Goal: Feedback & Contribution: Leave review/rating

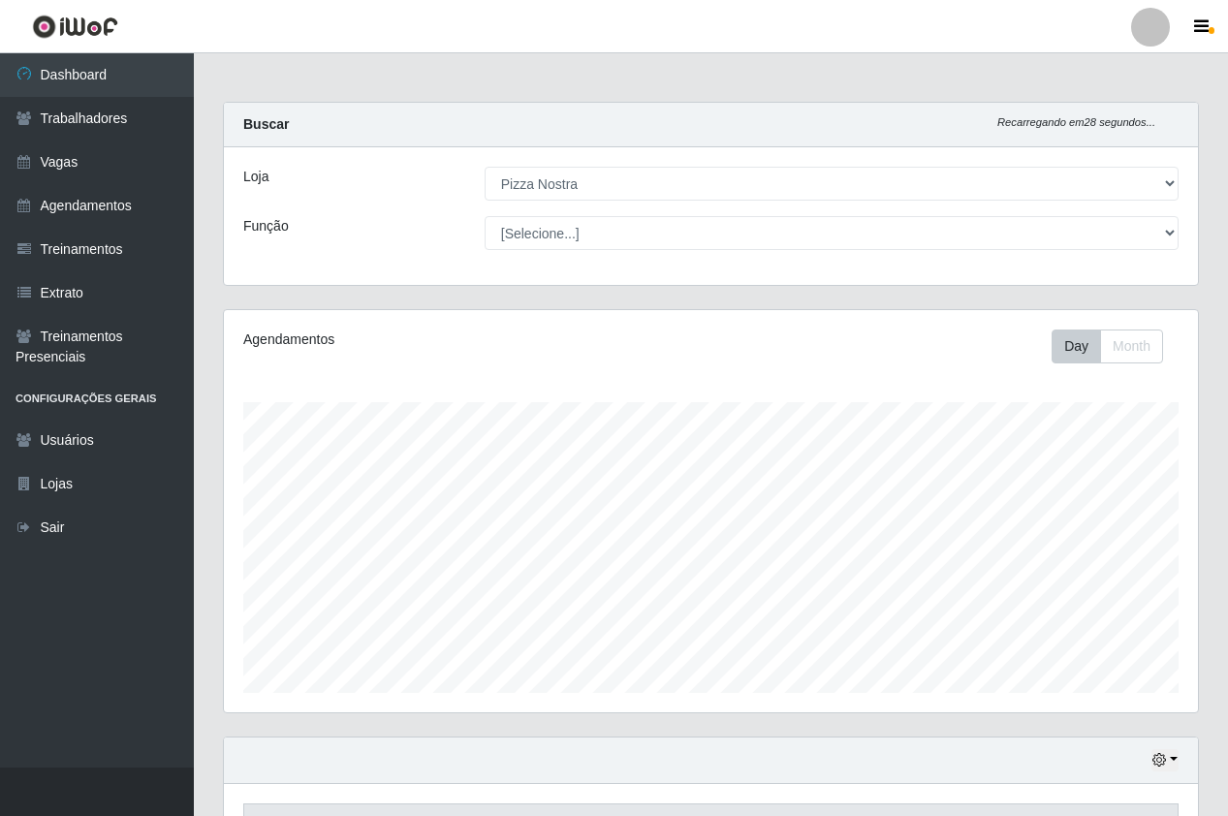
select select "337"
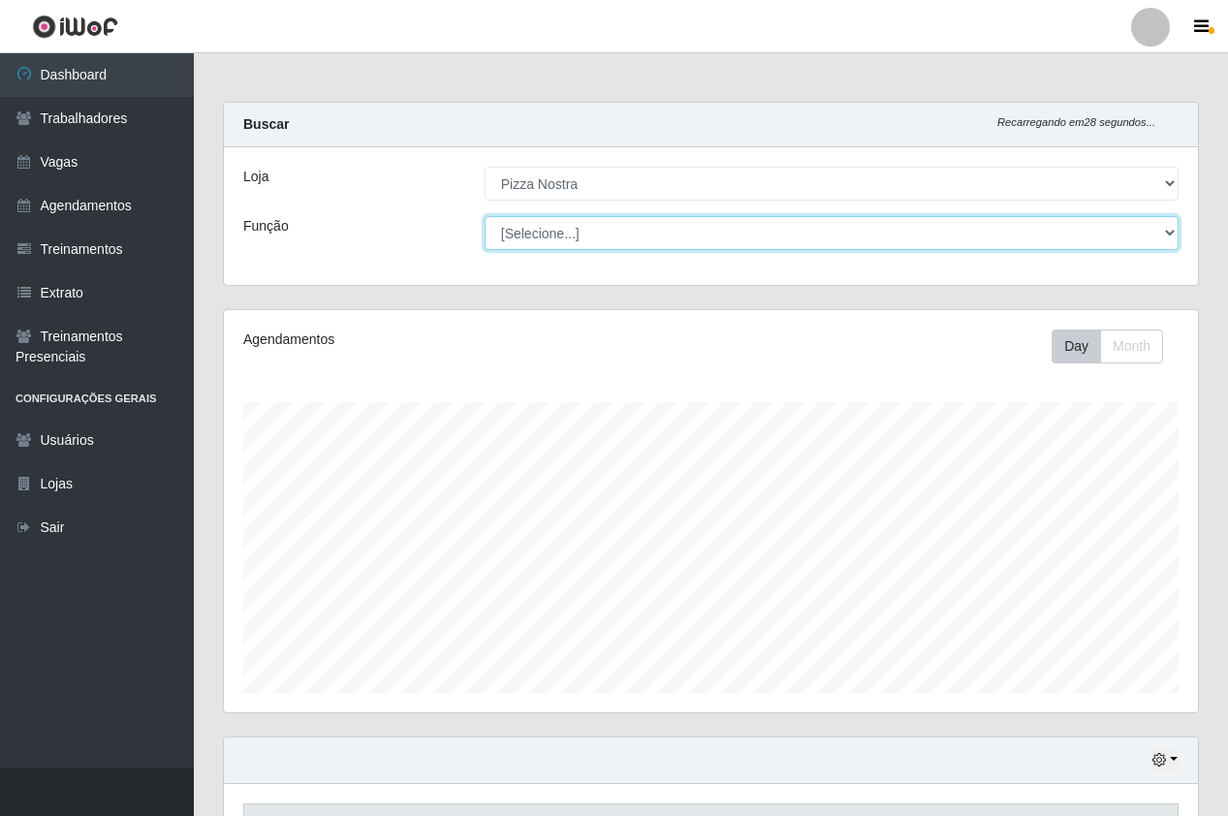
click at [595, 236] on select "[Selecione...] ASG ASG + ASG ++ Auxiliar de Cozinha Auxiliar de Cozinha + Auxil…" at bounding box center [832, 233] width 694 height 34
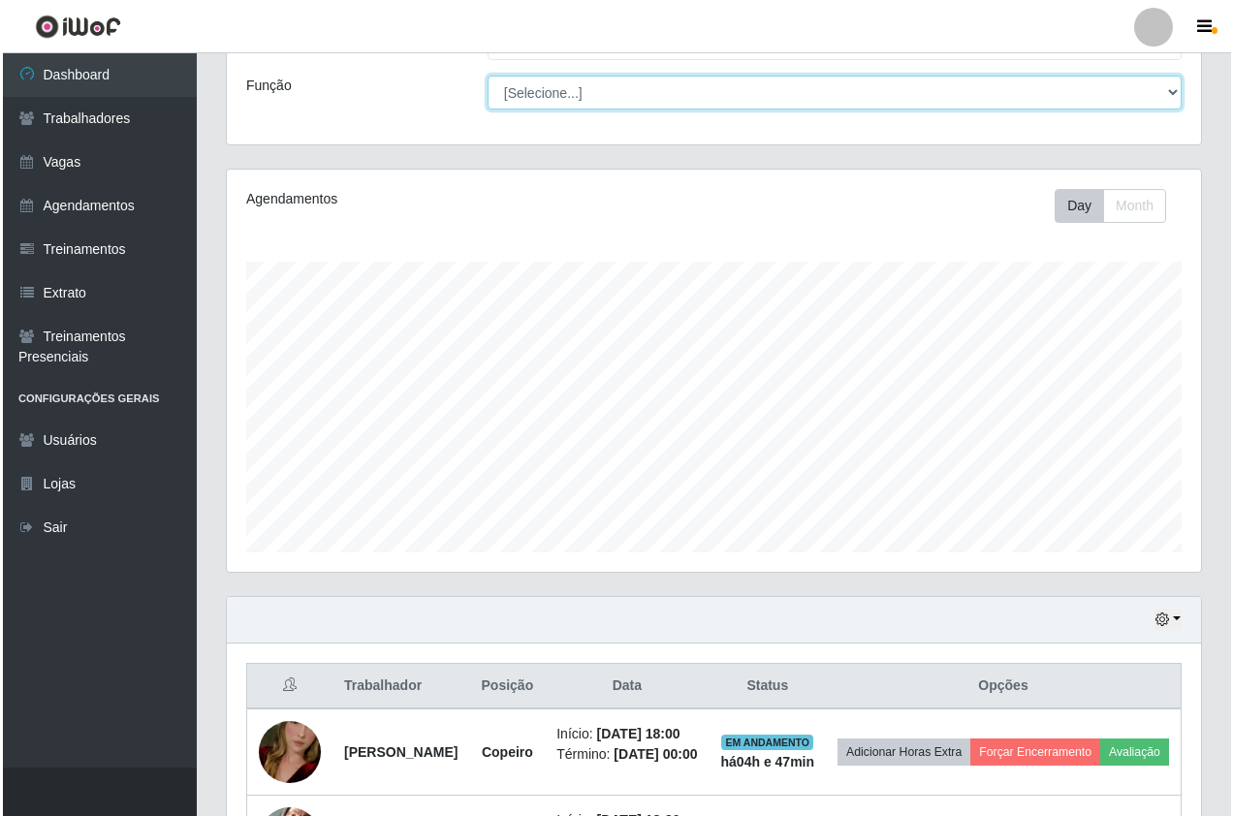
scroll to position [368, 0]
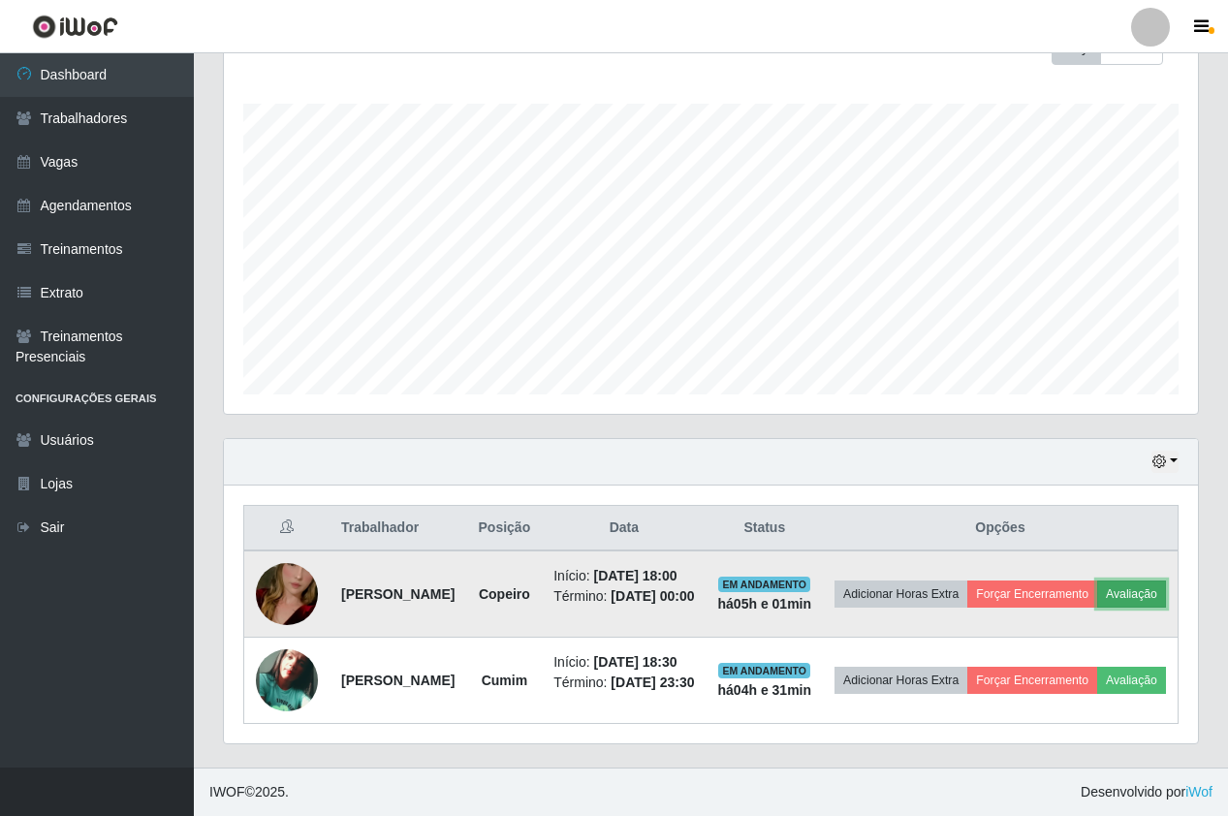
click at [1097, 580] on button "Avaliação" at bounding box center [1131, 593] width 69 height 27
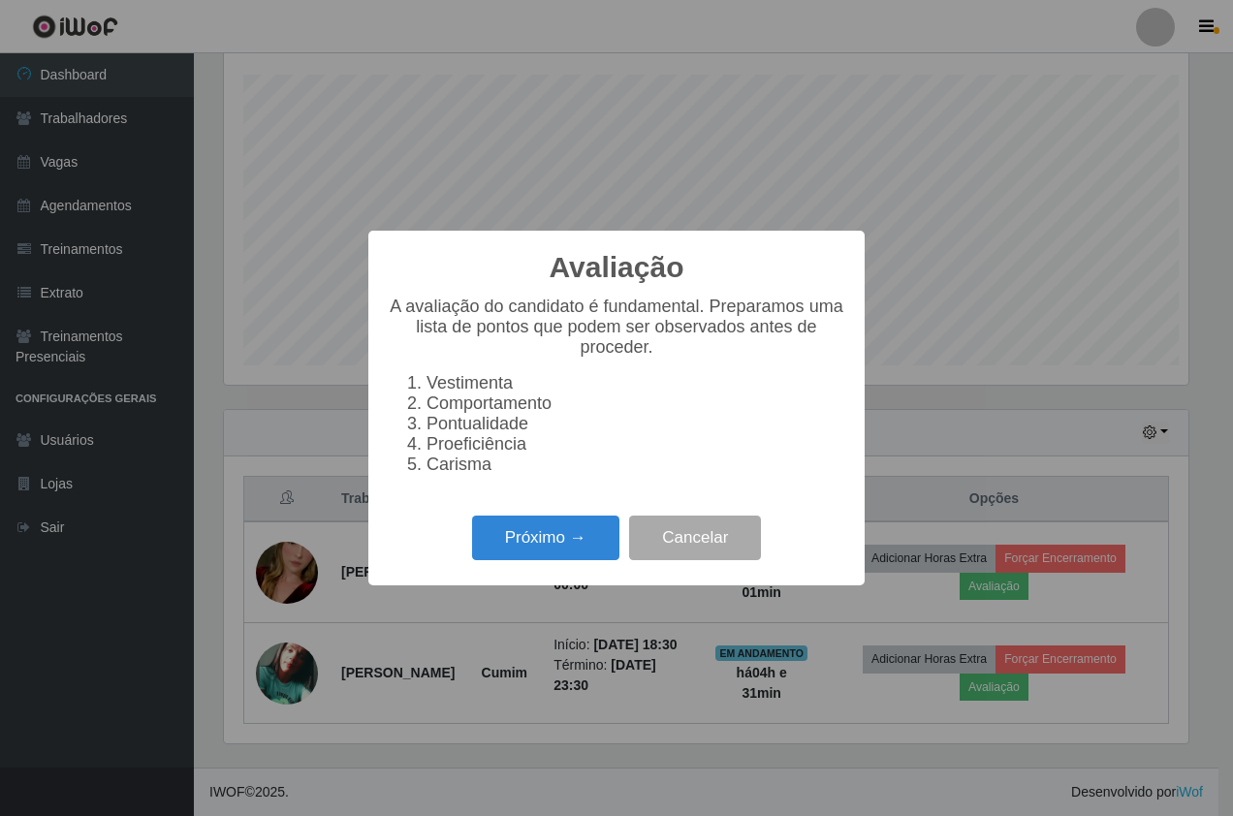
scroll to position [402, 964]
click at [568, 560] on button "Próximo →" at bounding box center [545, 539] width 147 height 46
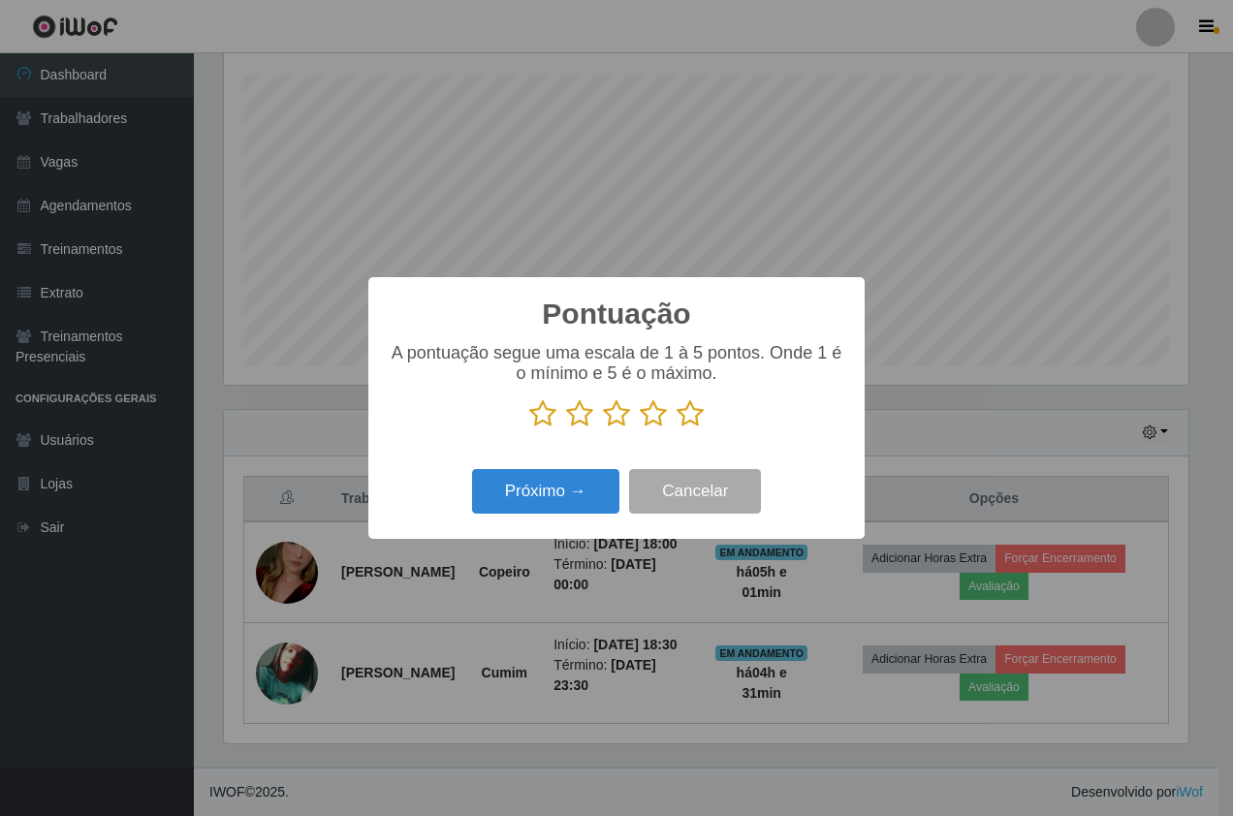
scroll to position [968658, 968096]
click at [692, 420] on icon at bounding box center [689, 413] width 27 height 29
click at [676, 428] on input "radio" at bounding box center [676, 428] width 0 height 0
click at [607, 483] on button "Próximo →" at bounding box center [545, 492] width 147 height 46
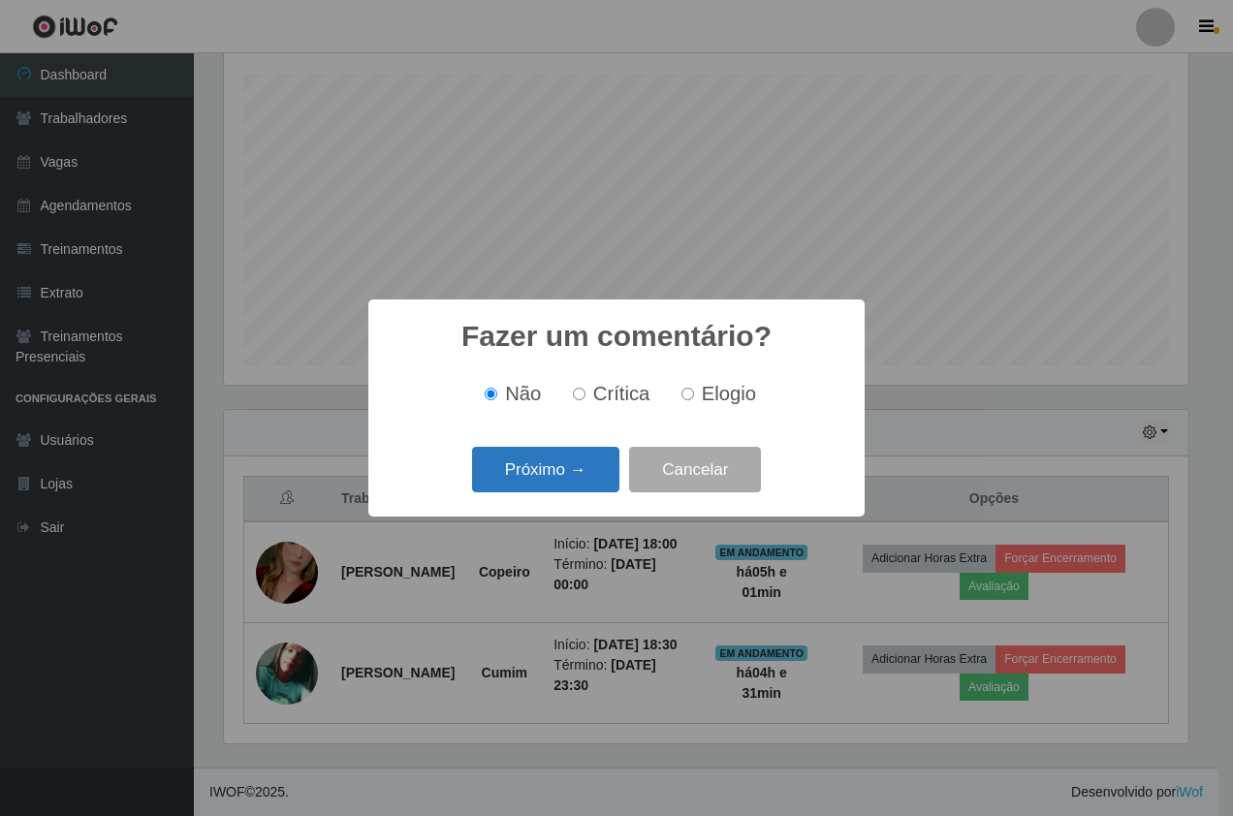
click at [579, 466] on button "Próximo →" at bounding box center [545, 470] width 147 height 46
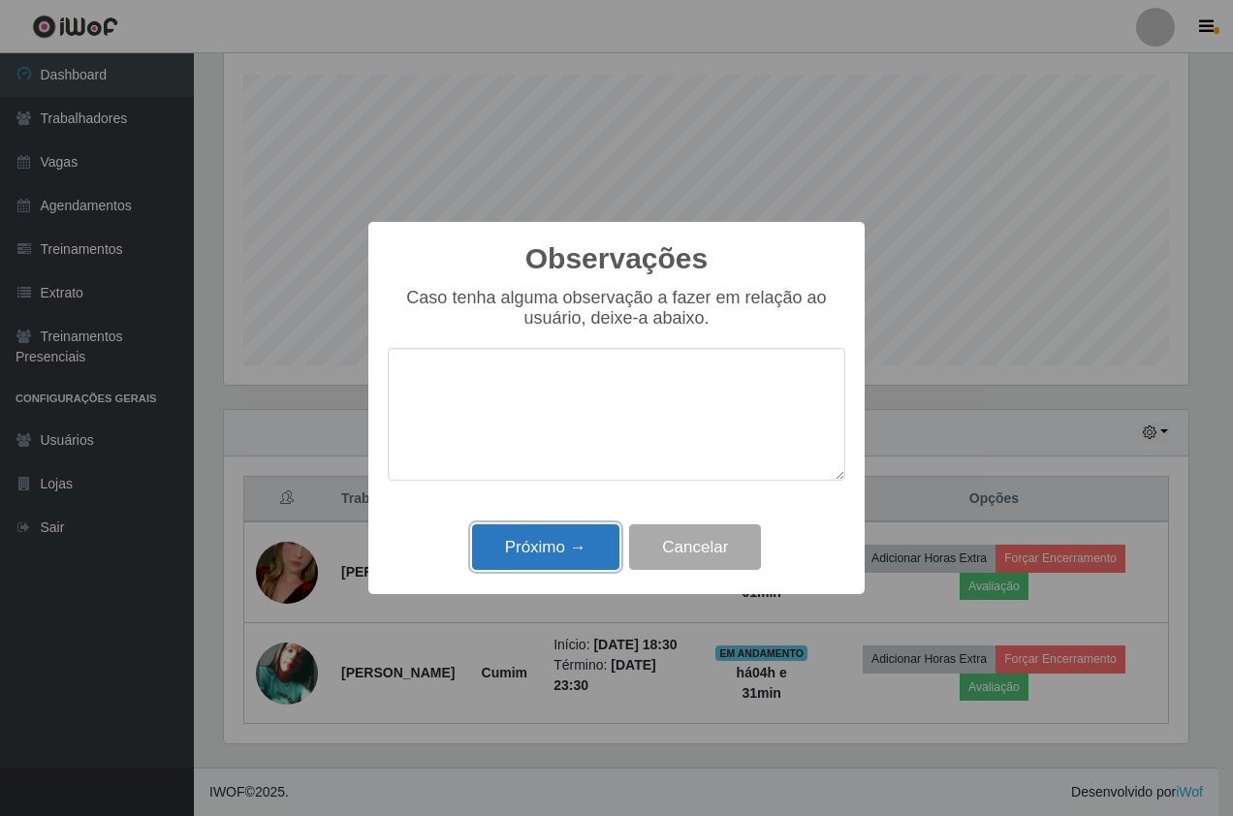
click at [584, 541] on button "Próximo →" at bounding box center [545, 547] width 147 height 46
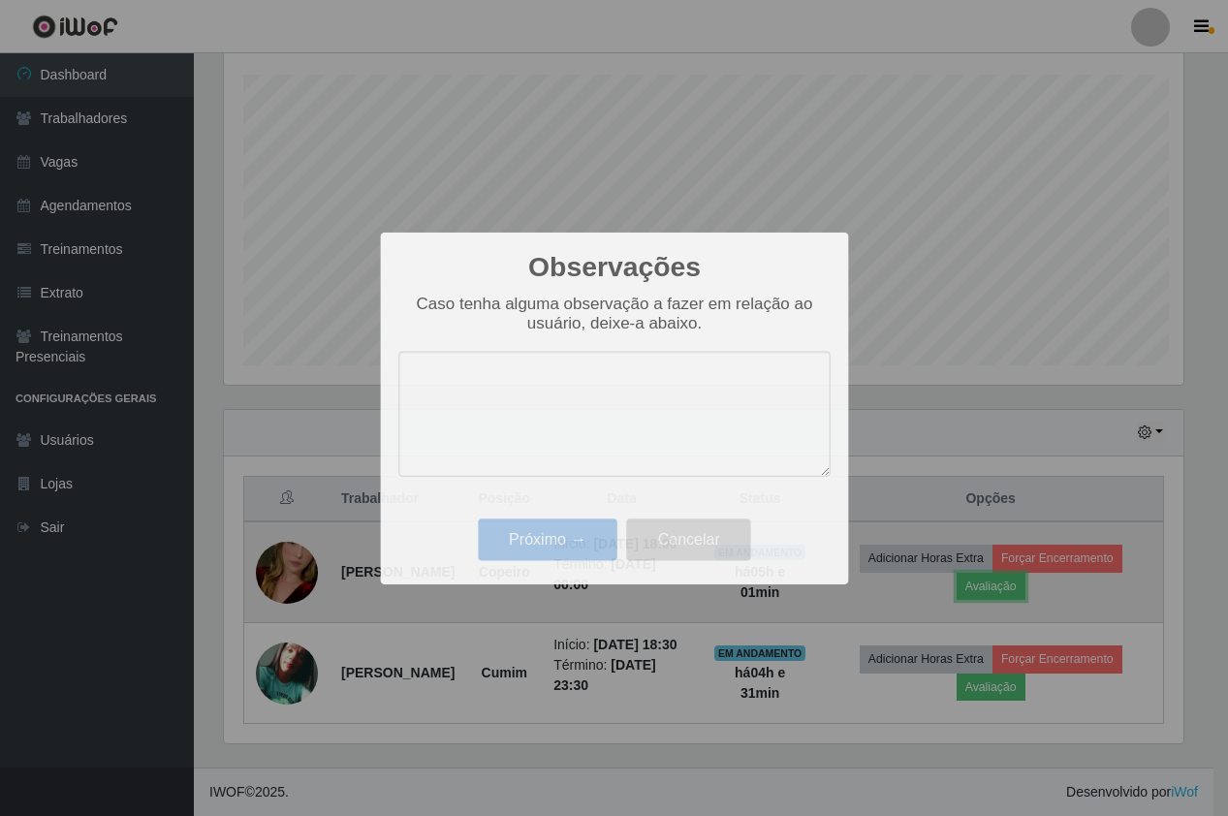
scroll to position [402, 974]
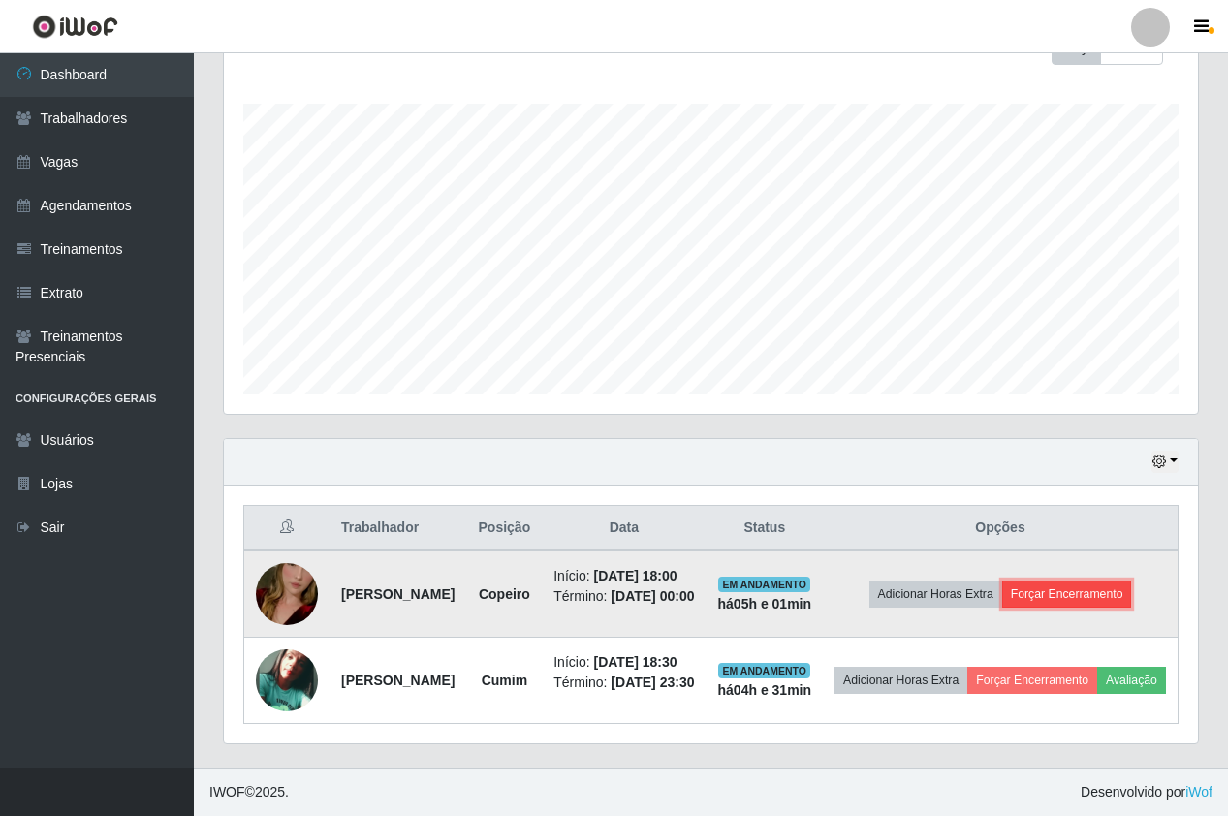
click at [1106, 580] on button "Forçar Encerramento" at bounding box center [1067, 593] width 130 height 27
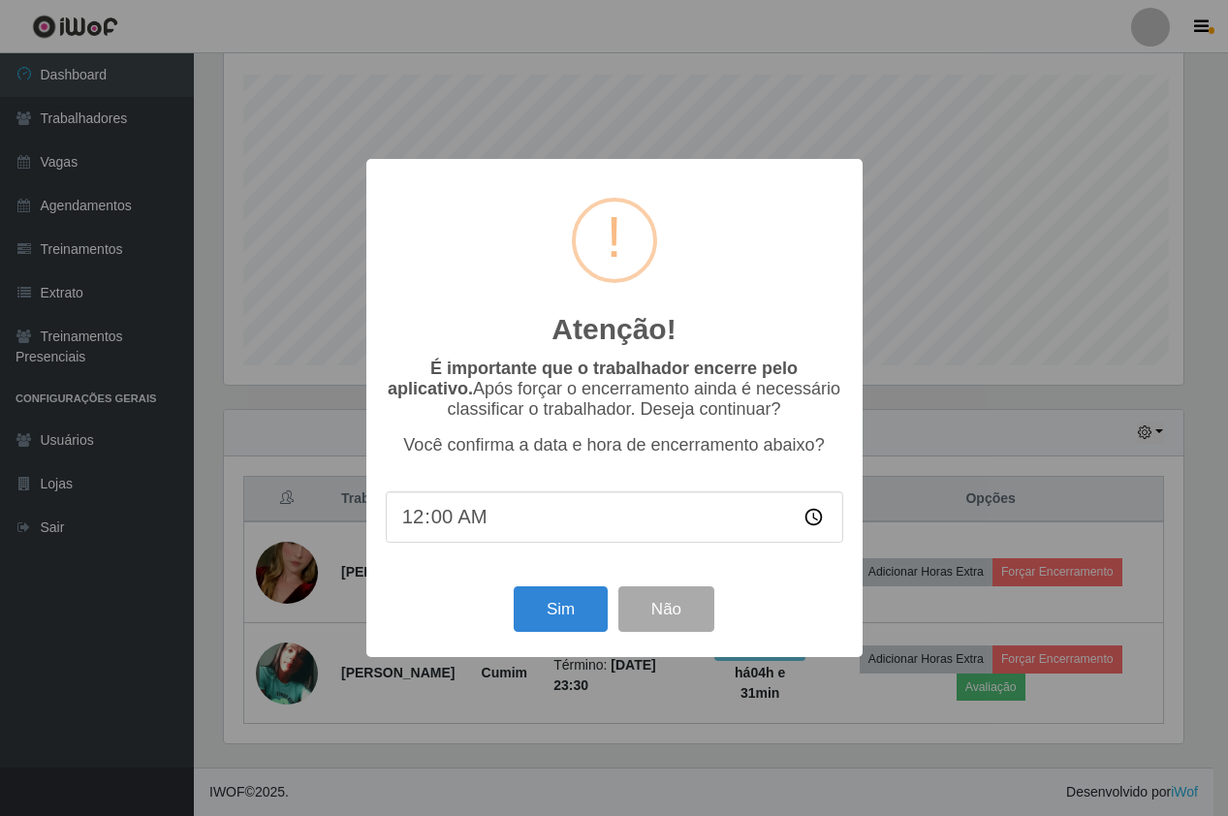
scroll to position [402, 964]
click at [545, 621] on button "Sim" at bounding box center [563, 609] width 94 height 46
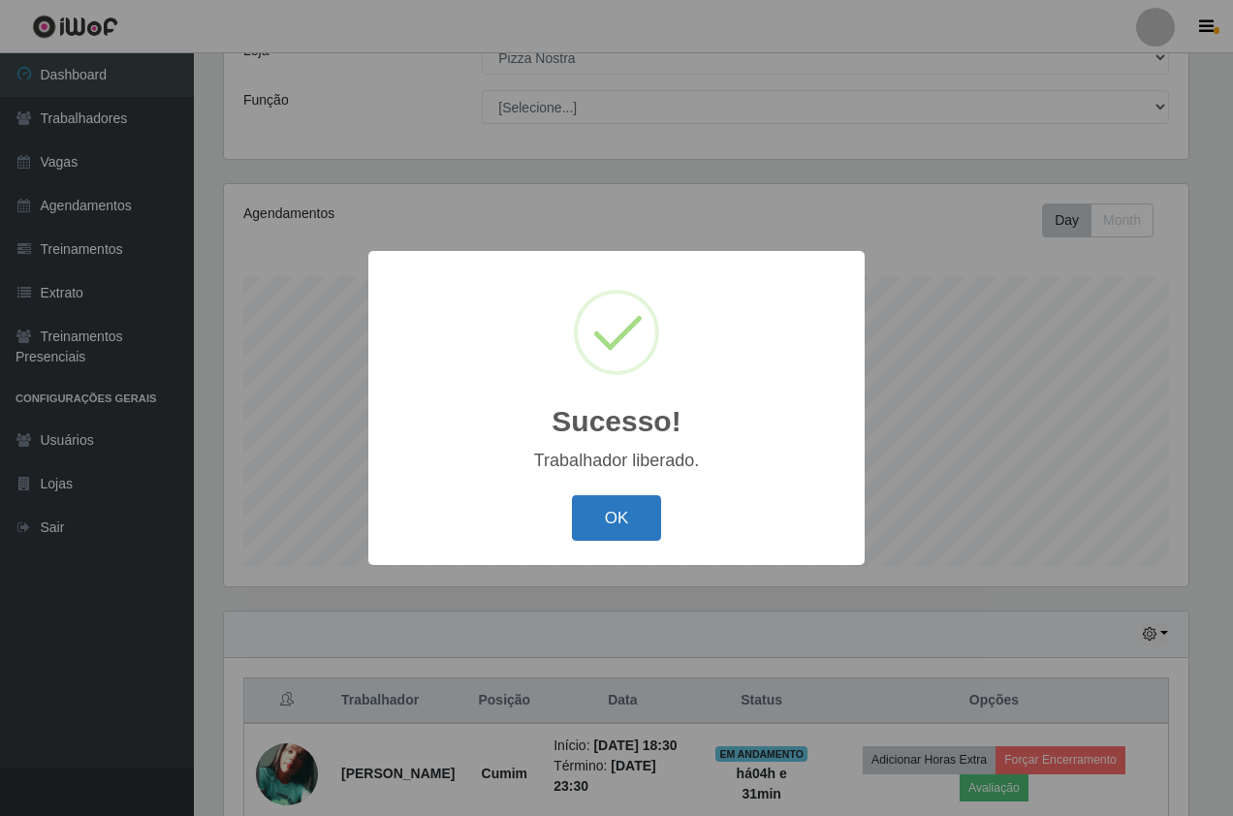
click at [630, 529] on button "OK" at bounding box center [617, 518] width 90 height 46
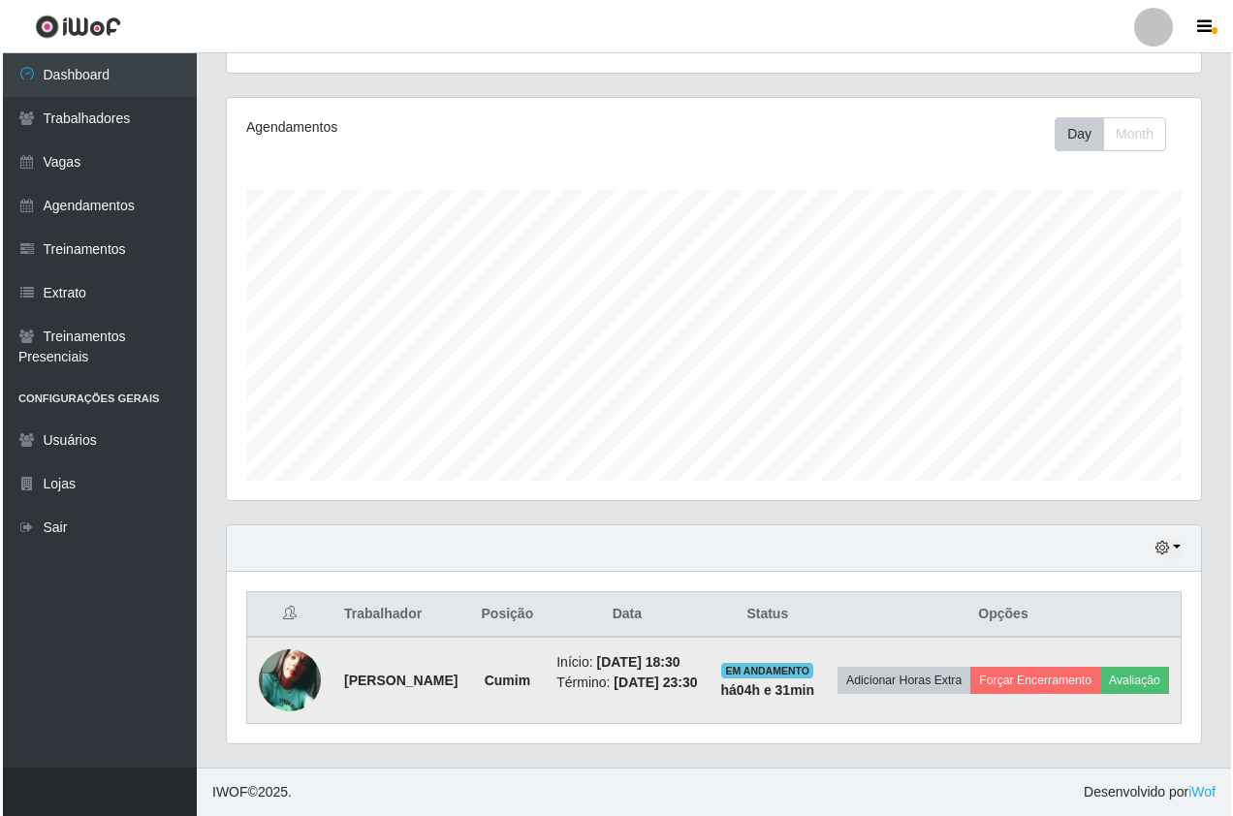
scroll to position [247, 0]
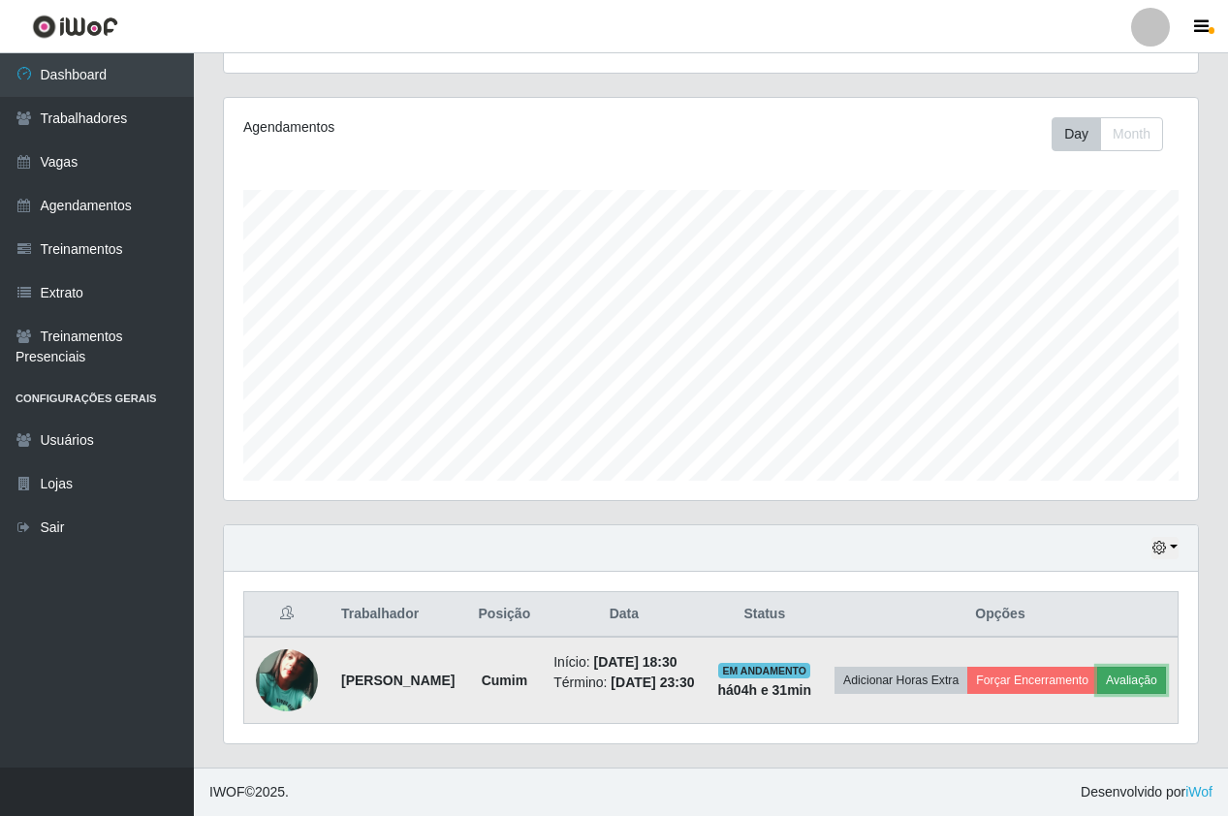
click at [1097, 675] on button "Avaliação" at bounding box center [1131, 680] width 69 height 27
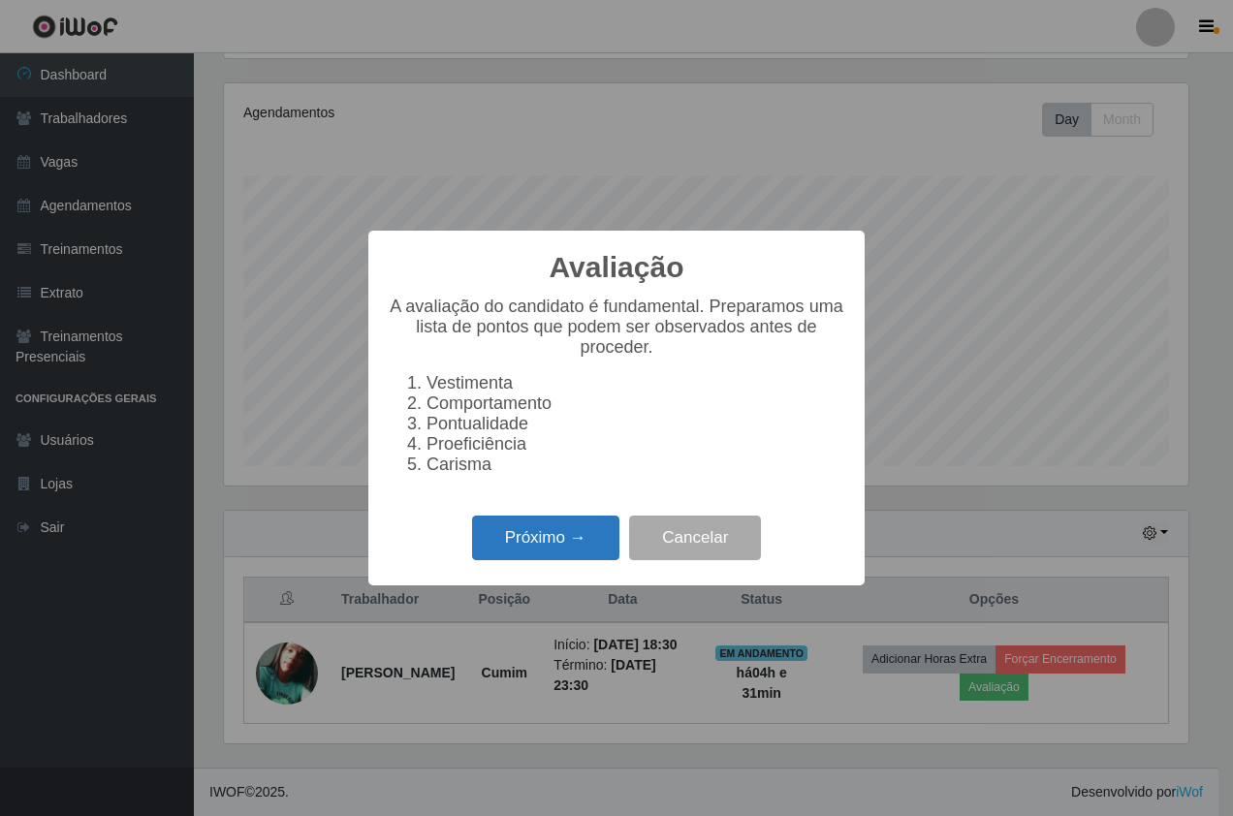
click at [611, 530] on button "Próximo →" at bounding box center [545, 539] width 147 height 46
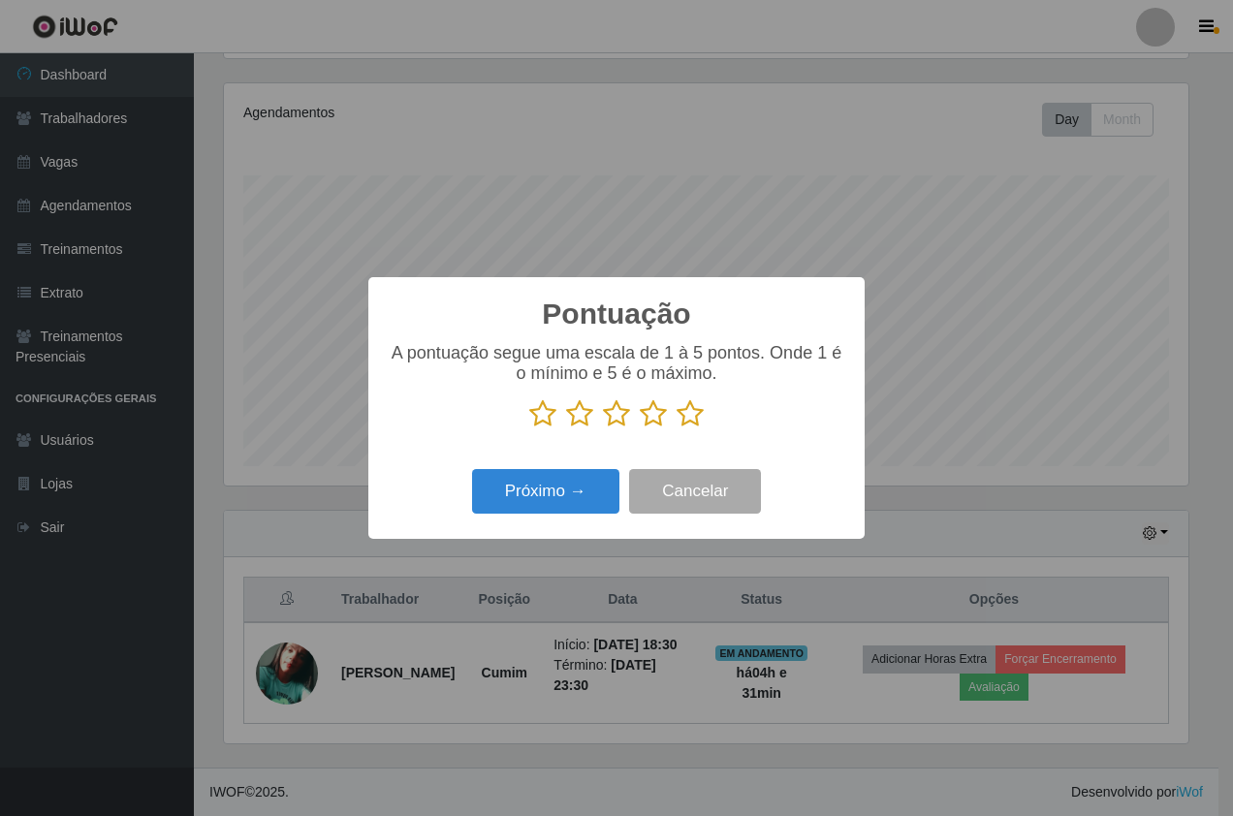
click at [693, 420] on icon at bounding box center [689, 413] width 27 height 29
click at [676, 428] on input "radio" at bounding box center [676, 428] width 0 height 0
click at [546, 496] on button "Próximo →" at bounding box center [545, 492] width 147 height 46
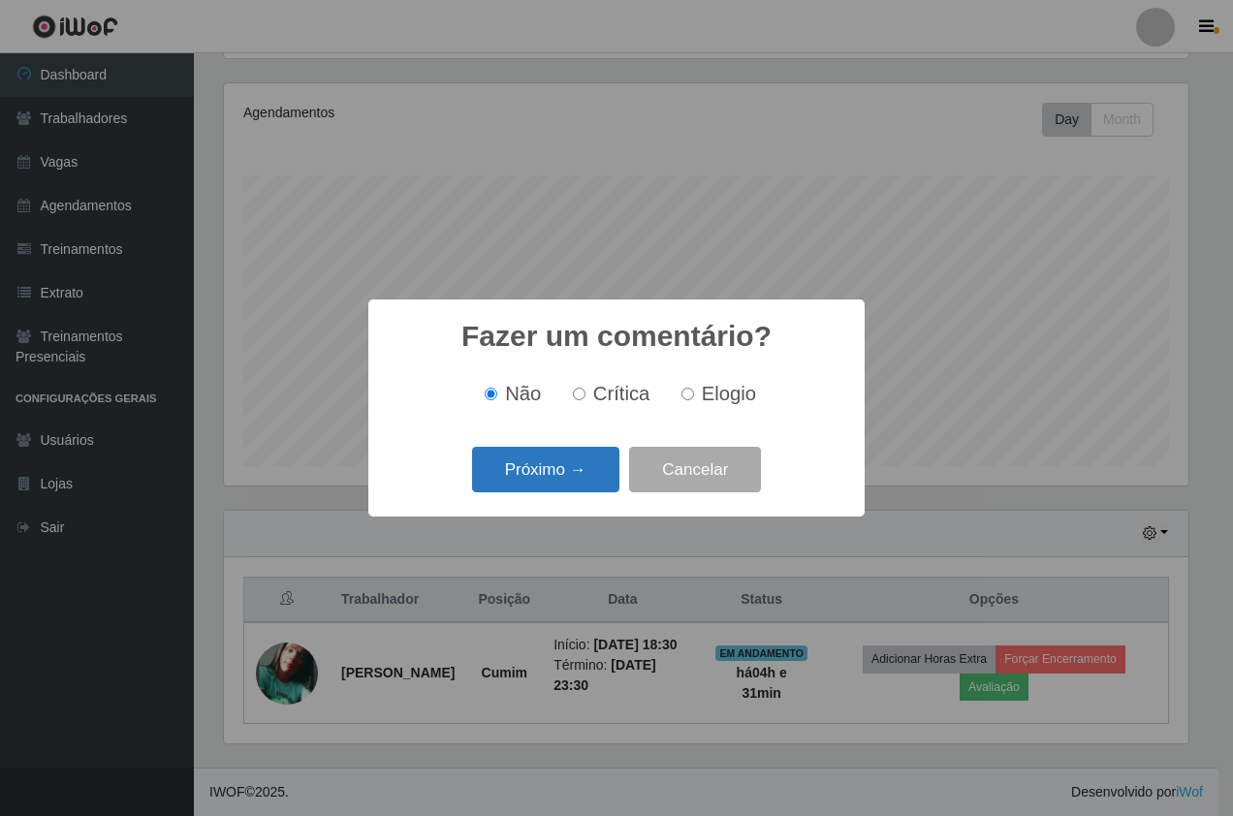
click at [539, 472] on button "Próximo →" at bounding box center [545, 470] width 147 height 46
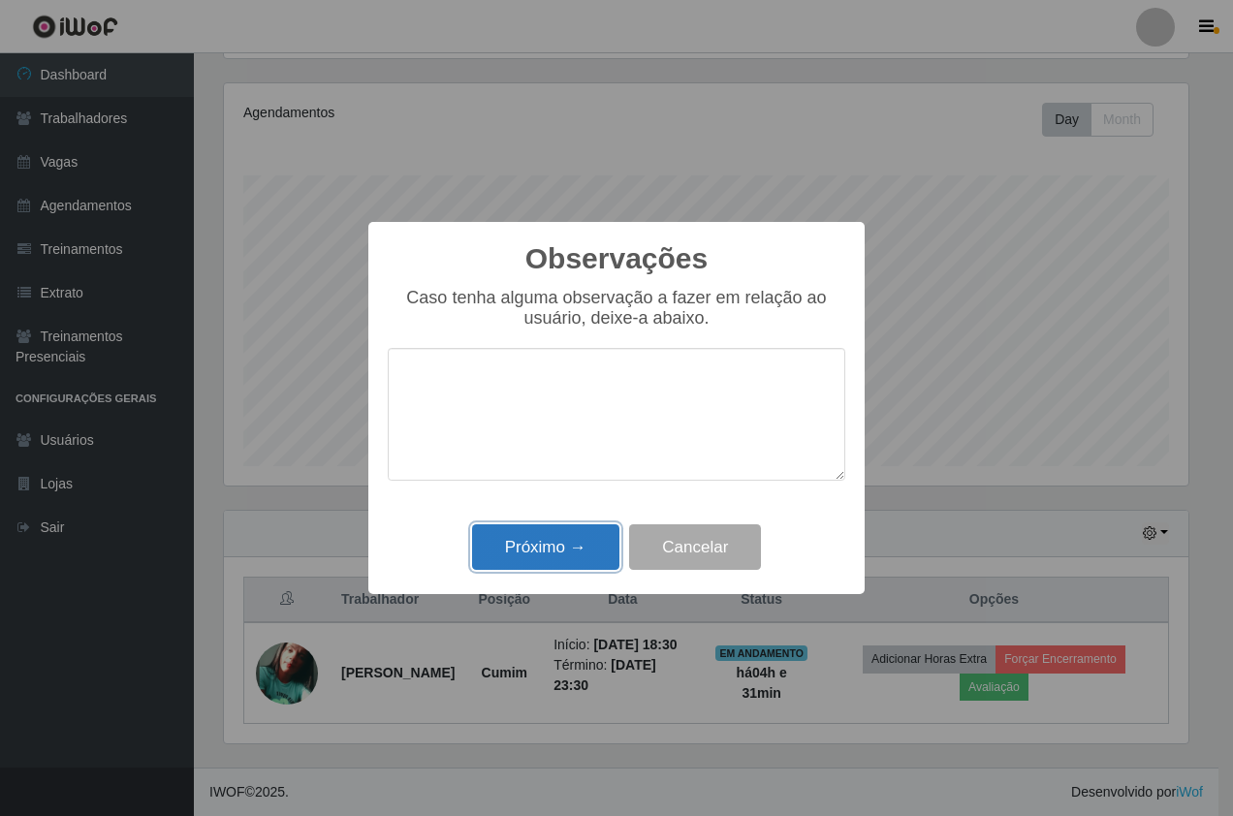
click at [574, 557] on button "Próximo →" at bounding box center [545, 547] width 147 height 46
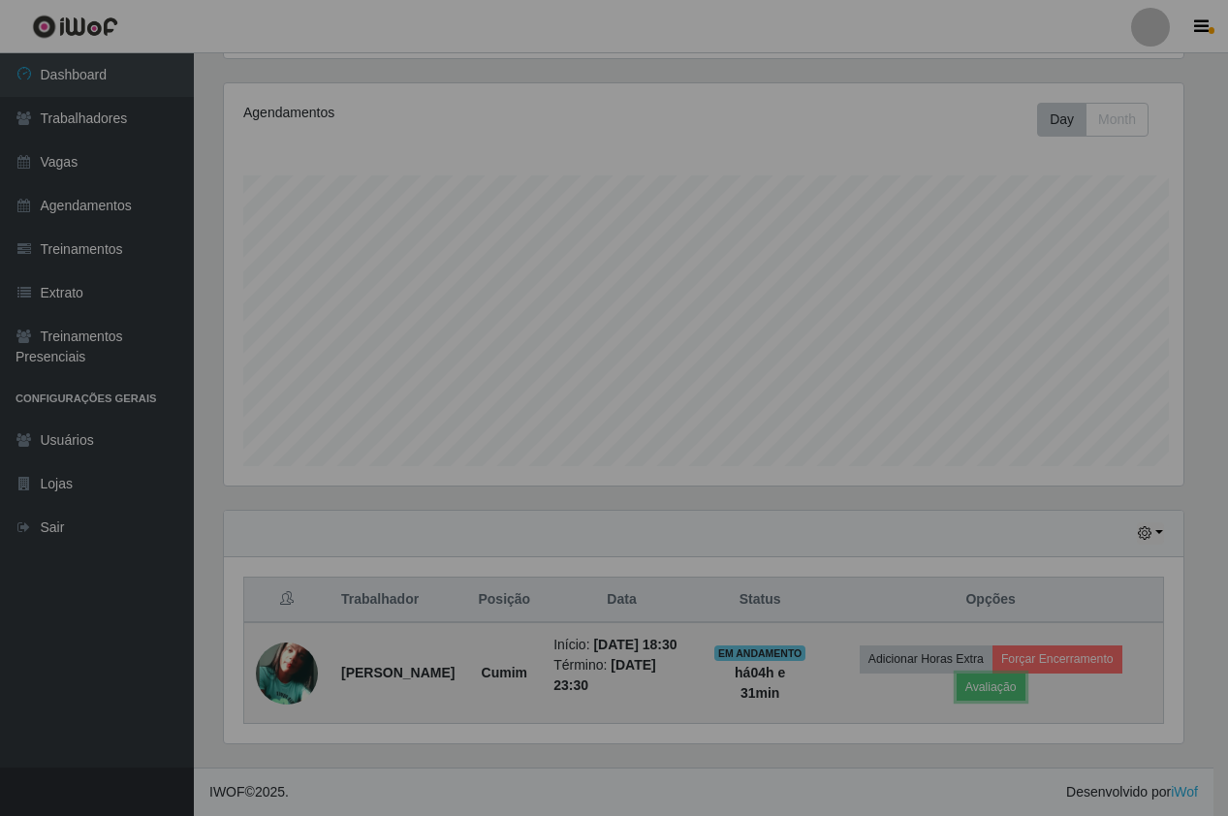
scroll to position [402, 974]
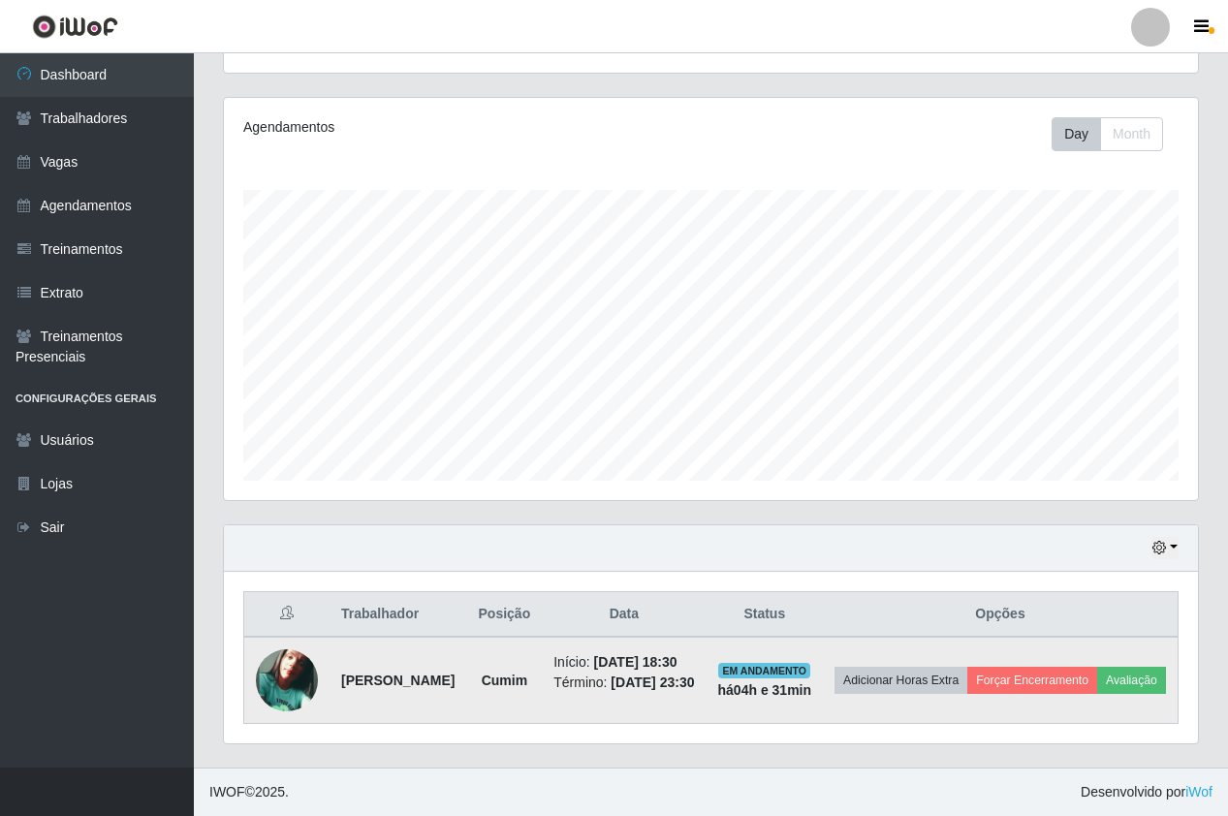
click at [1113, 637] on td "Adicionar Horas Extra Forçar Encerramento Avaliação" at bounding box center [1000, 680] width 355 height 87
click at [1097, 667] on button "Forçar Encerramento" at bounding box center [1032, 680] width 130 height 27
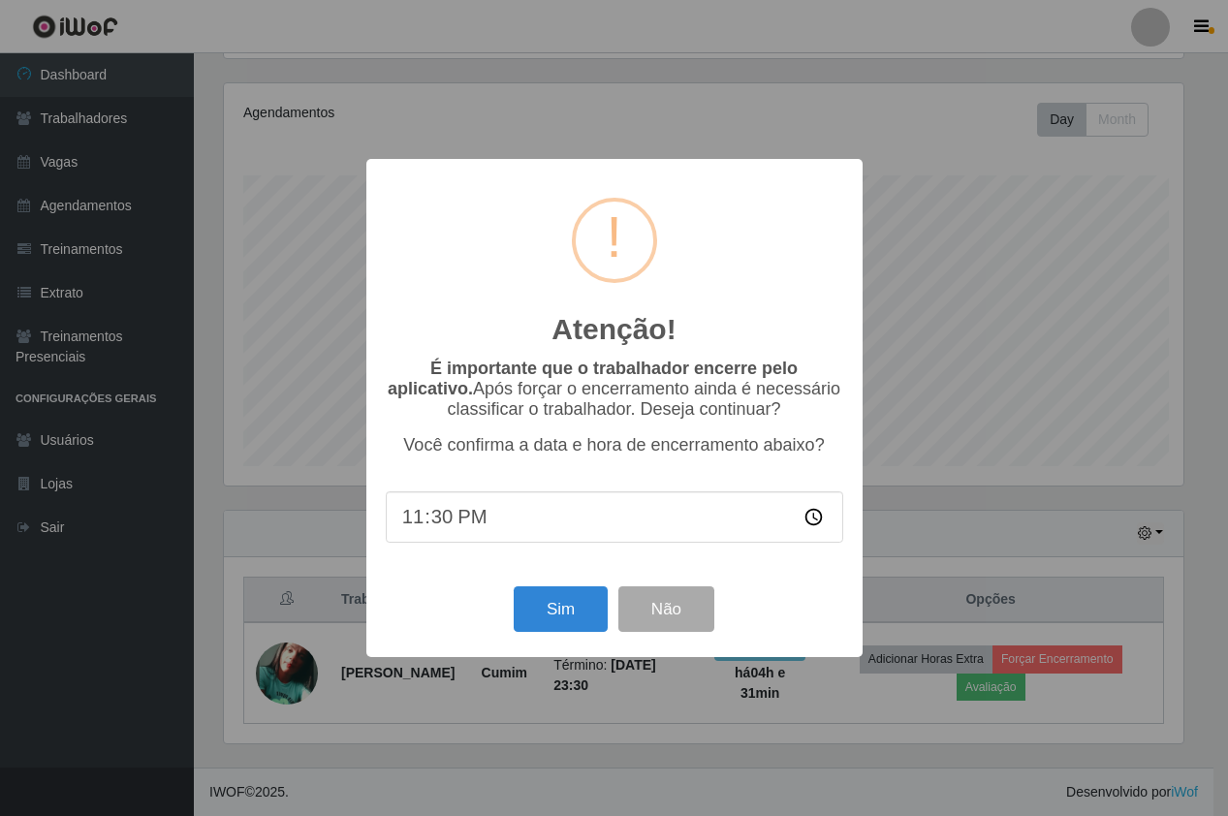
scroll to position [402, 964]
click at [587, 604] on button "Sim" at bounding box center [563, 609] width 94 height 46
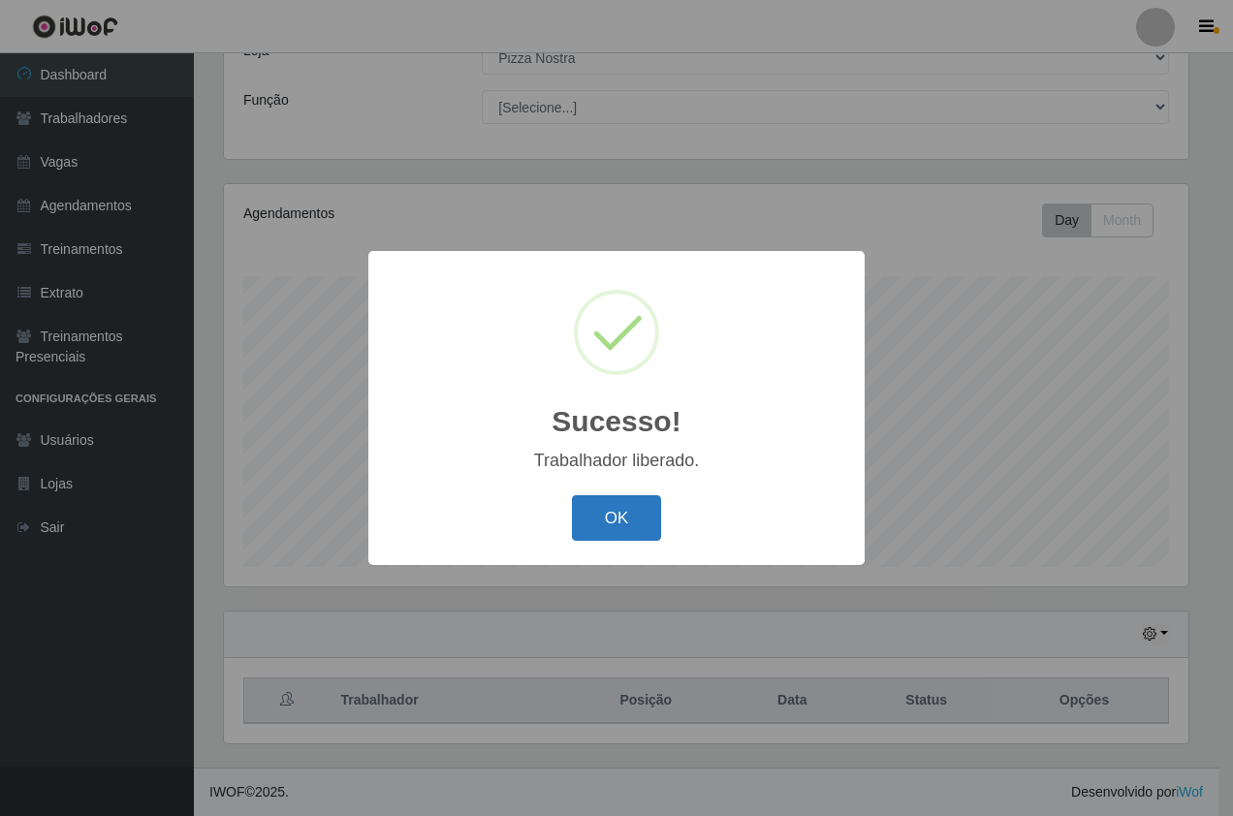
click at [599, 544] on div "OK Cancel" at bounding box center [616, 517] width 457 height 55
click at [613, 518] on button "OK" at bounding box center [617, 518] width 90 height 46
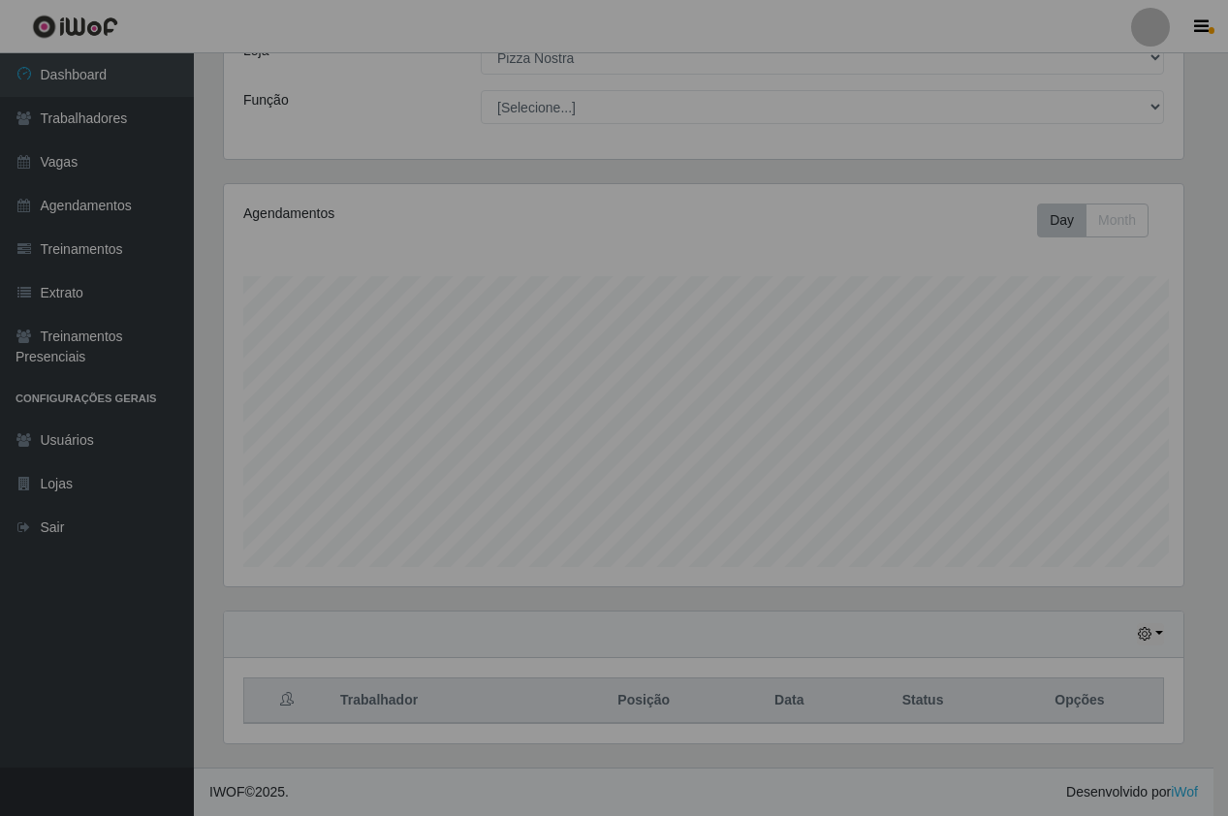
scroll to position [0, 0]
